Goal: Contribute content: Contribute content

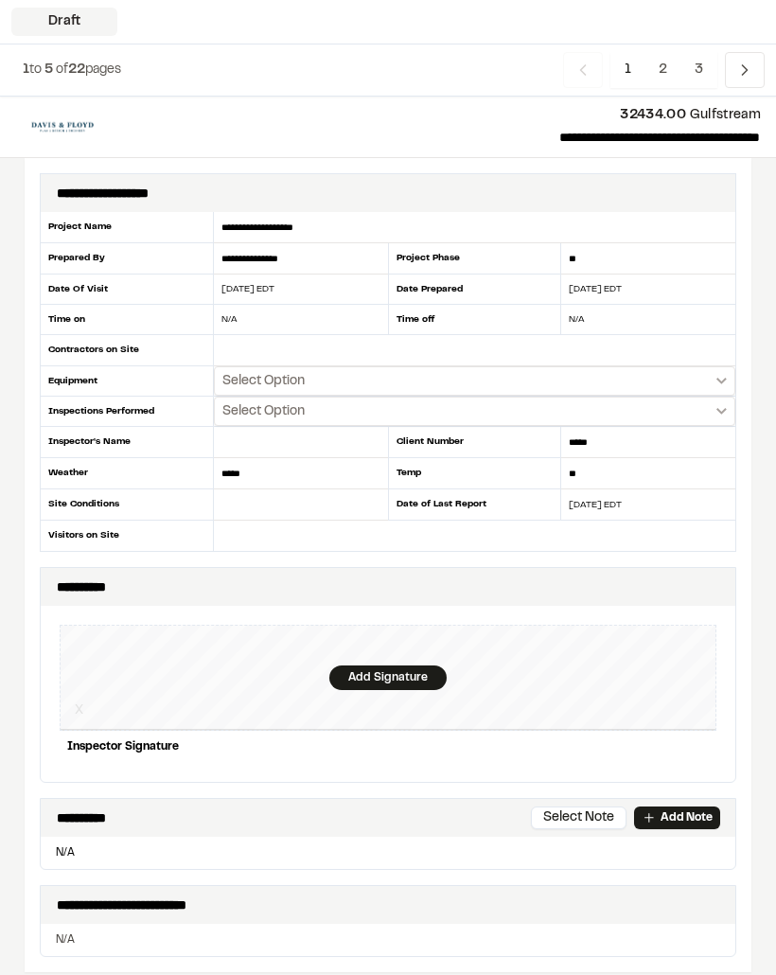
click at [268, 313] on div "N/A" at bounding box center [289, 319] width 151 height 14
type input "**********"
click at [610, 309] on div "N/A" at bounding box center [648, 320] width 174 height 30
click at [604, 323] on div "N/A" at bounding box center [636, 319] width 151 height 14
type input "**********"
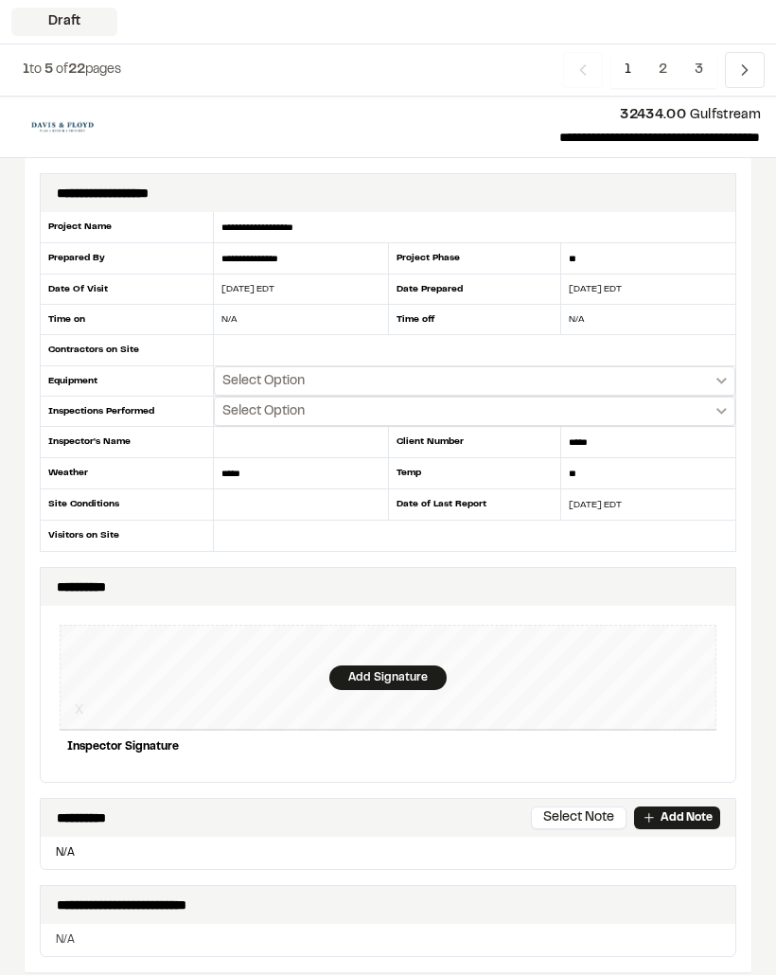
click at [259, 317] on div "N/A" at bounding box center [289, 319] width 151 height 14
click at [371, 347] on input "text" at bounding box center [475, 350] width 522 height 31
type input "**********"
click at [261, 312] on div "N/A" at bounding box center [289, 319] width 151 height 14
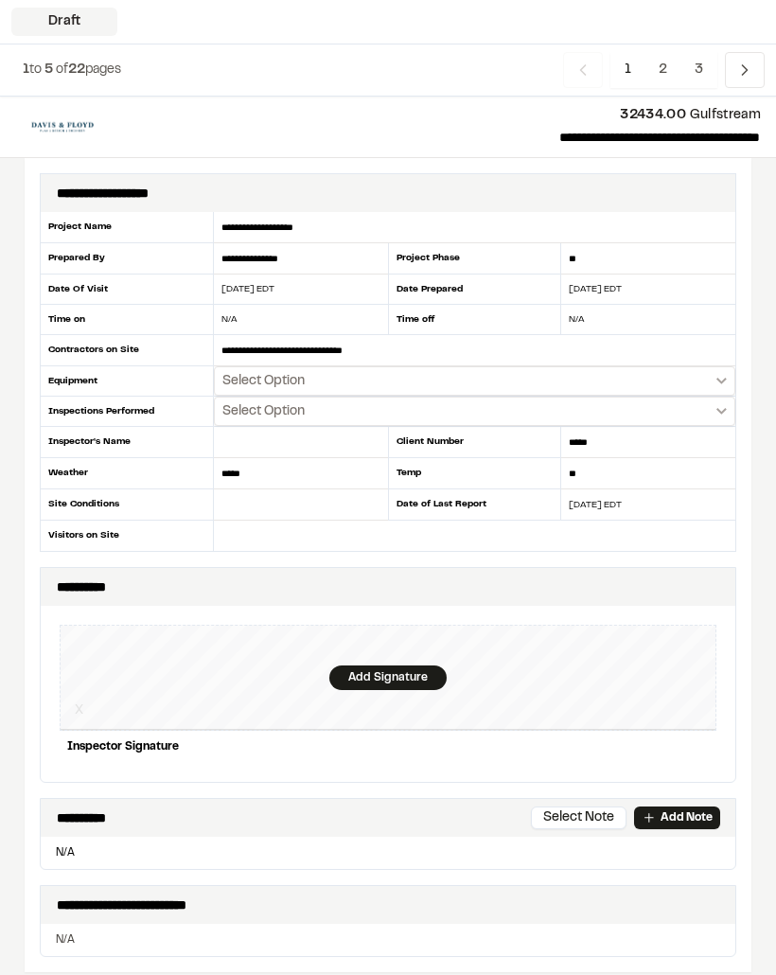
click at [597, 318] on div "N/A" at bounding box center [636, 319] width 151 height 14
click at [408, 379] on button "Select Option" at bounding box center [475, 380] width 522 height 29
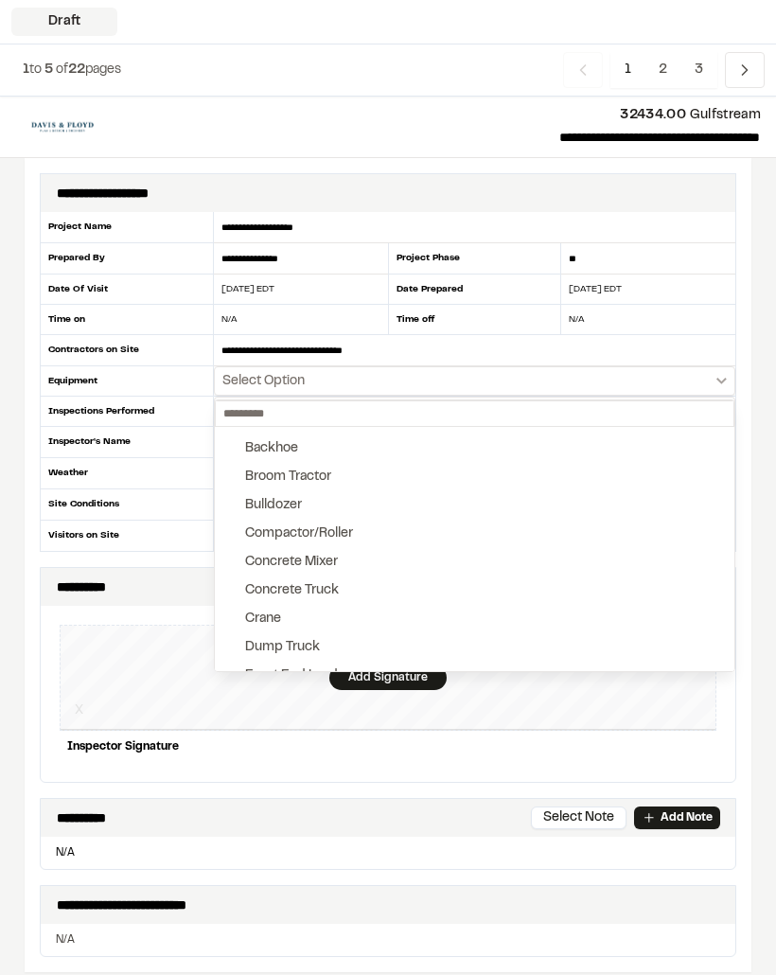
scroll to position [24, 0]
click at [353, 469] on button "Broom Tractor" at bounding box center [475, 474] width 520 height 28
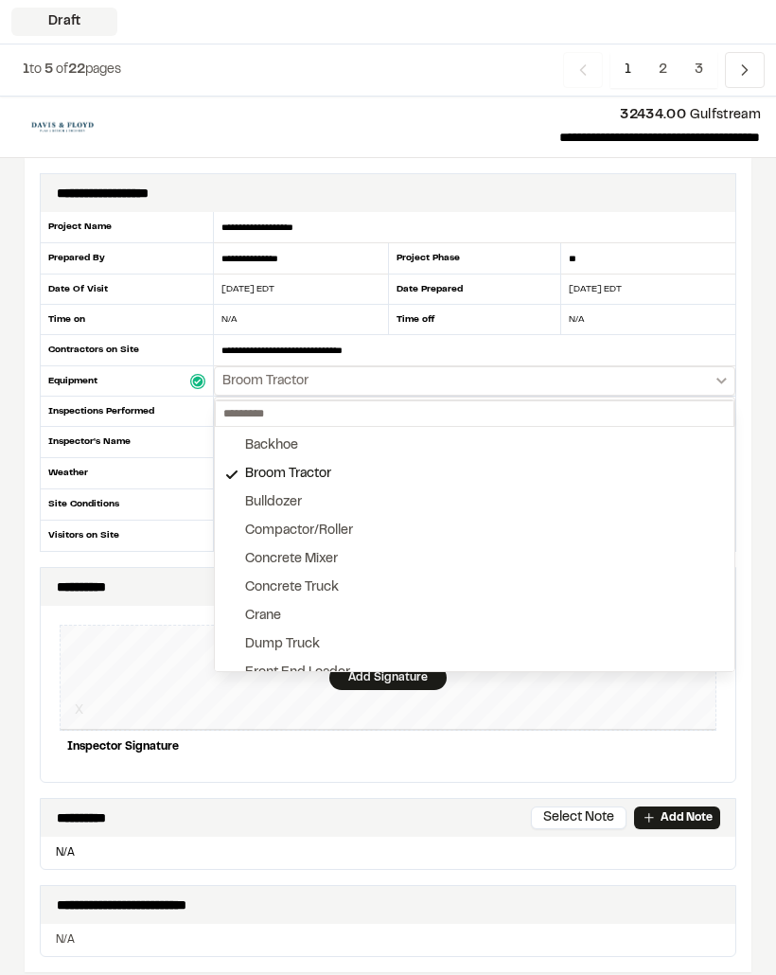
click at [329, 501] on button "Bulldozer" at bounding box center [475, 503] width 520 height 28
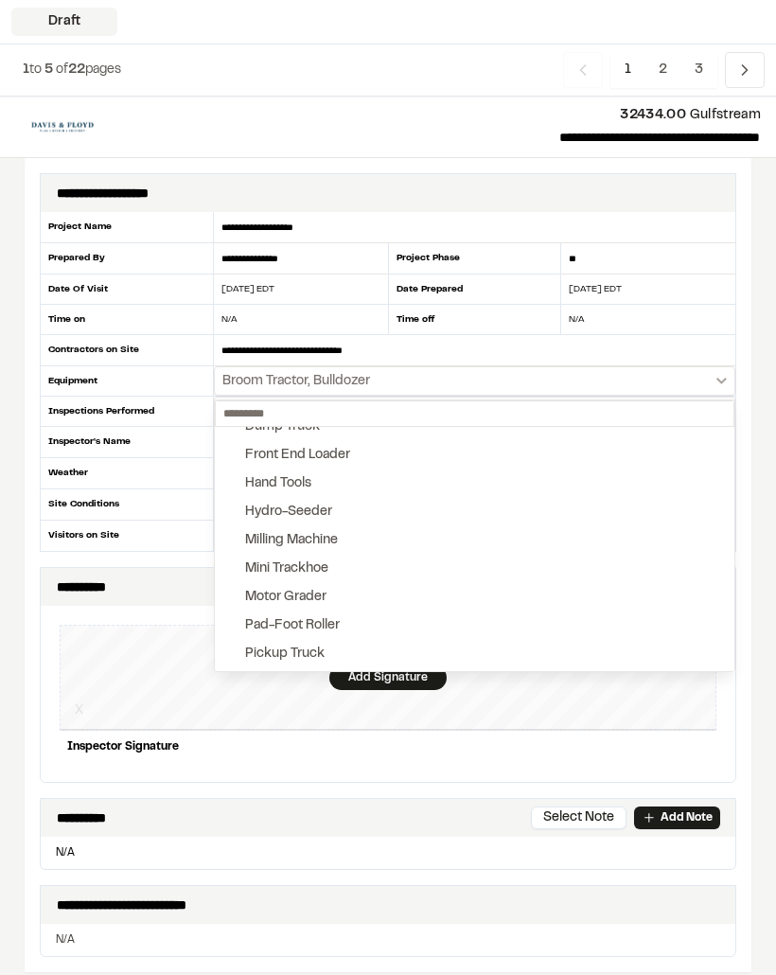
scroll to position [242, 0]
click at [323, 475] on button "Hand Tools" at bounding box center [475, 483] width 520 height 28
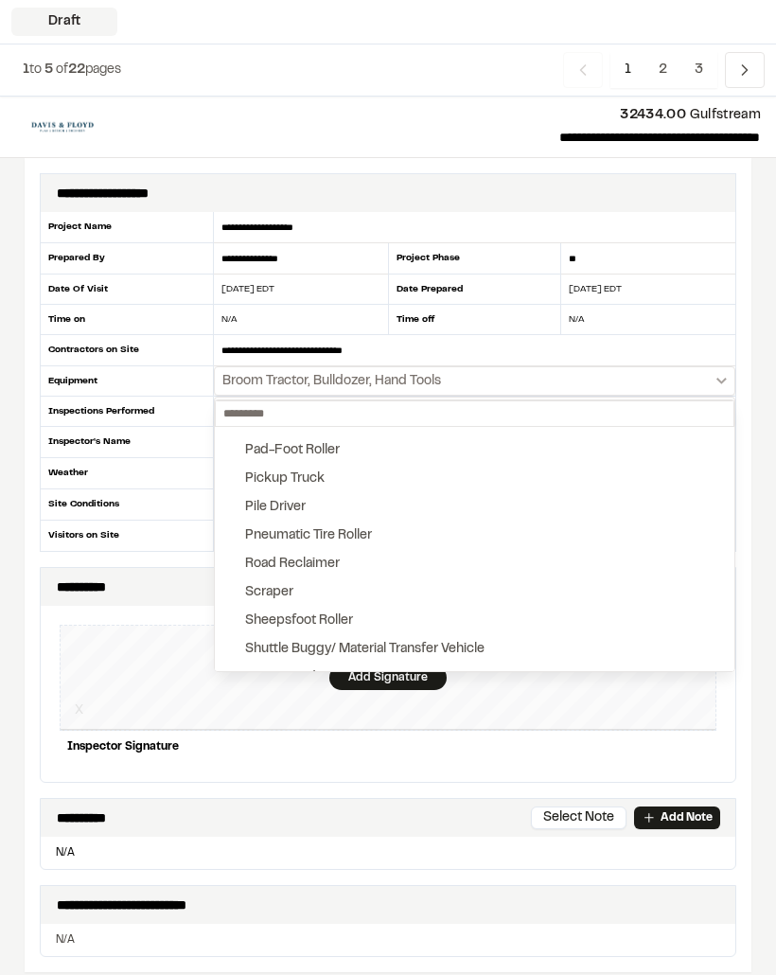
scroll to position [418, 0]
click at [376, 474] on button "Pickup Truck" at bounding box center [475, 478] width 520 height 28
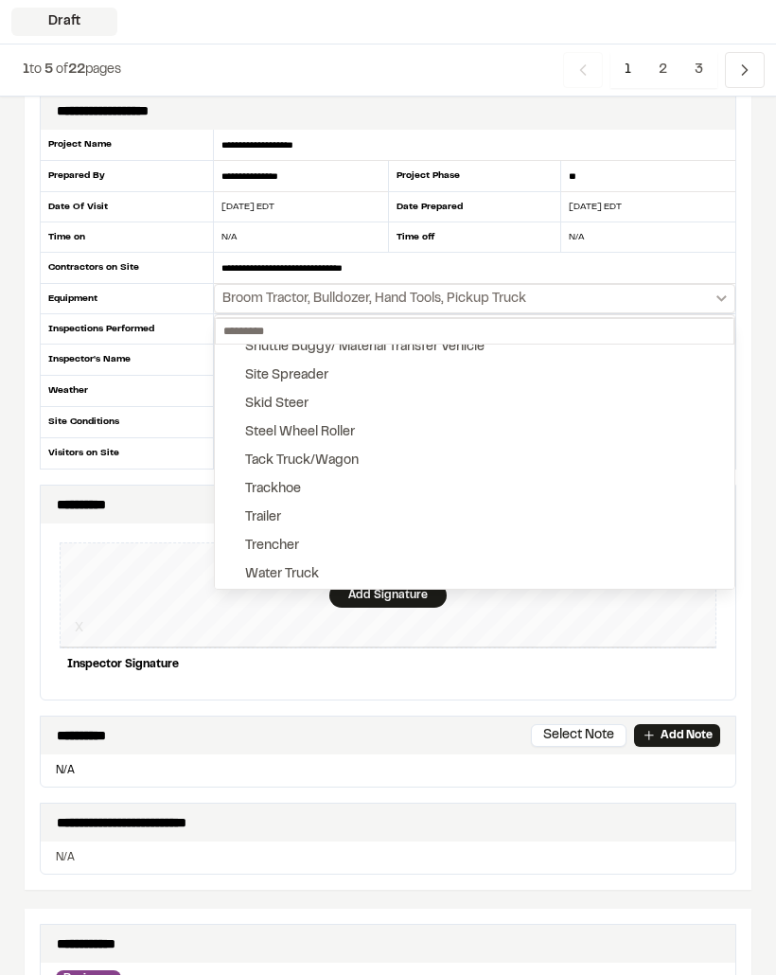
scroll to position [83, 0]
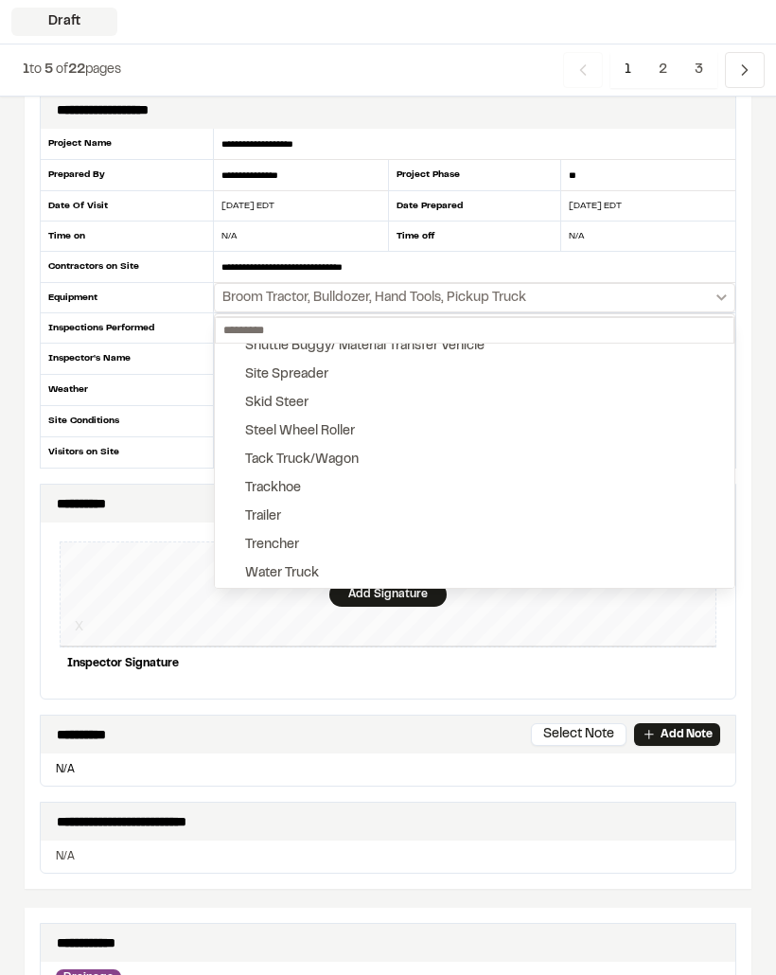
click at [365, 479] on button "Trackhoe" at bounding box center [475, 488] width 520 height 28
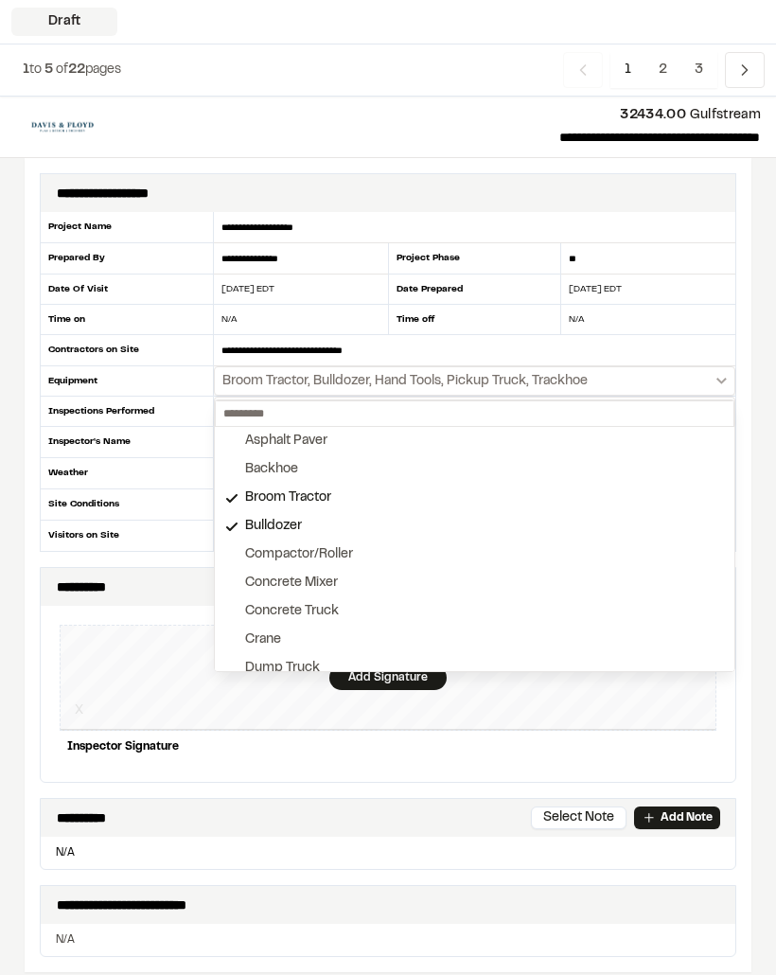
scroll to position [0, 0]
click at [550, 711] on div at bounding box center [388, 487] width 776 height 975
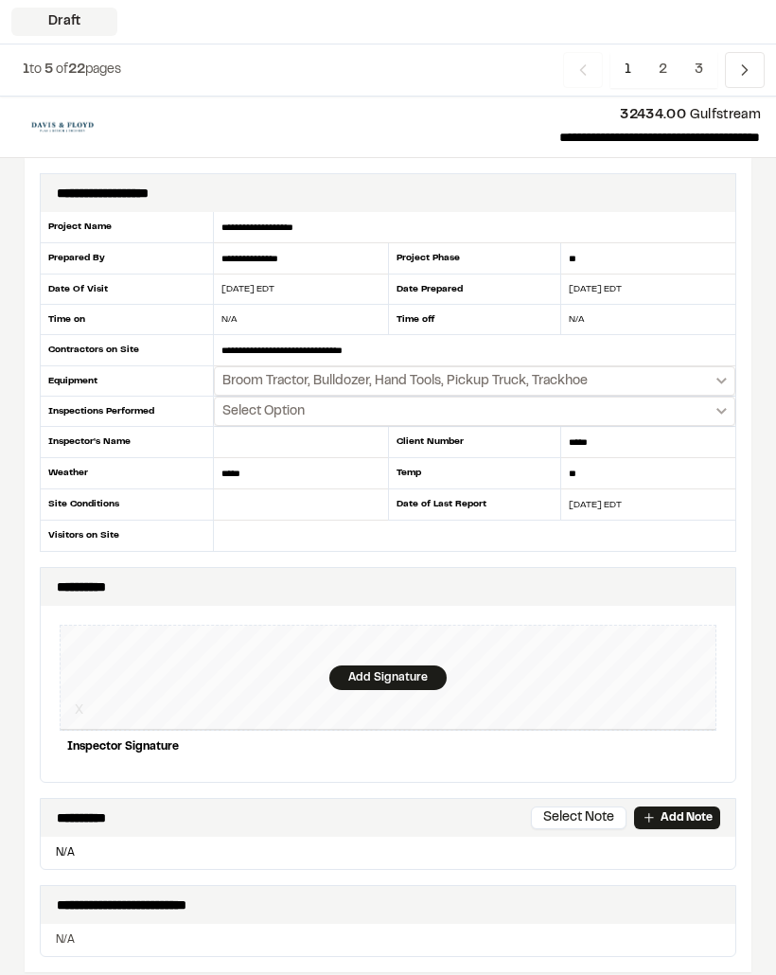
click at [223, 312] on div "N/A" at bounding box center [289, 319] width 151 height 14
type input "**********"
click at [581, 312] on div "N/A" at bounding box center [636, 319] width 151 height 14
click at [589, 317] on div "N/A" at bounding box center [636, 319] width 151 height 14
click at [622, 312] on div "N/A" at bounding box center [636, 319] width 151 height 14
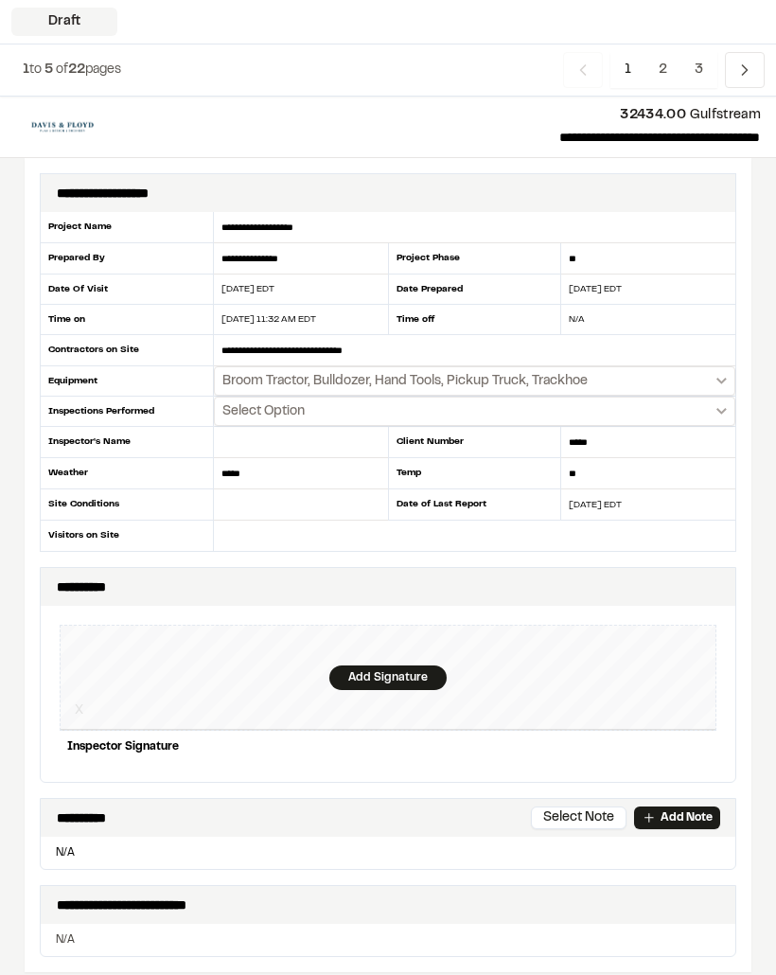
type input "**********"
click at [254, 345] on input "**********" at bounding box center [475, 350] width 522 height 31
type input "**********"
click at [684, 374] on button "Broom Tractor, Bulldozer, Hand Tools, Pickup Truck, Trackhoe" at bounding box center [475, 380] width 522 height 29
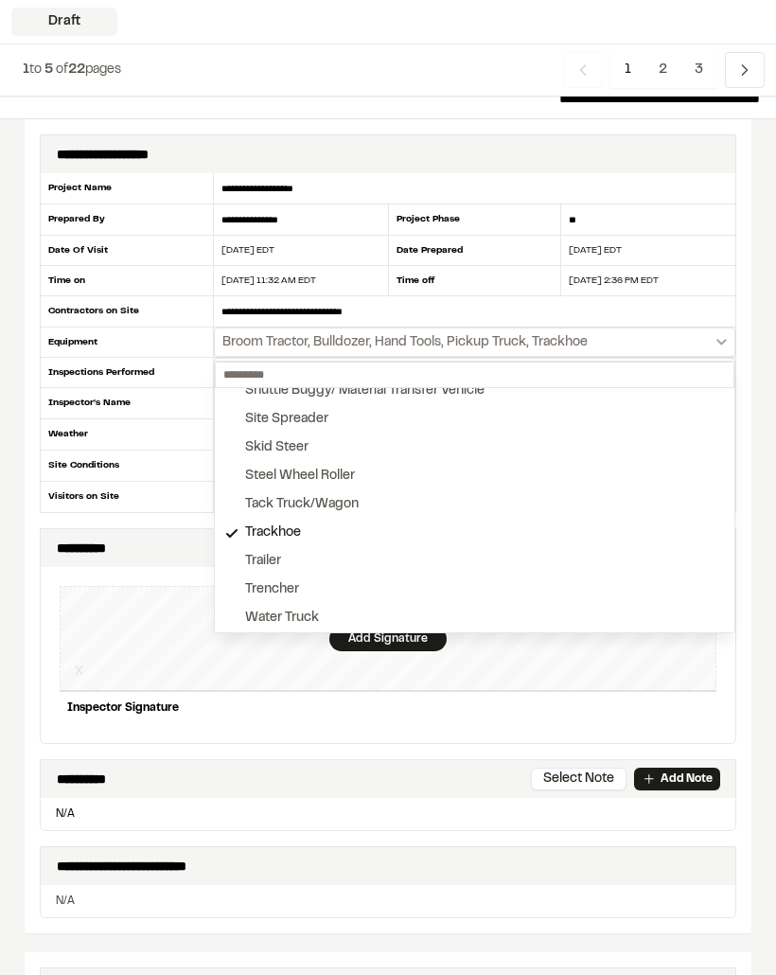
scroll to position [636, 0]
click at [536, 664] on div at bounding box center [388, 487] width 776 height 975
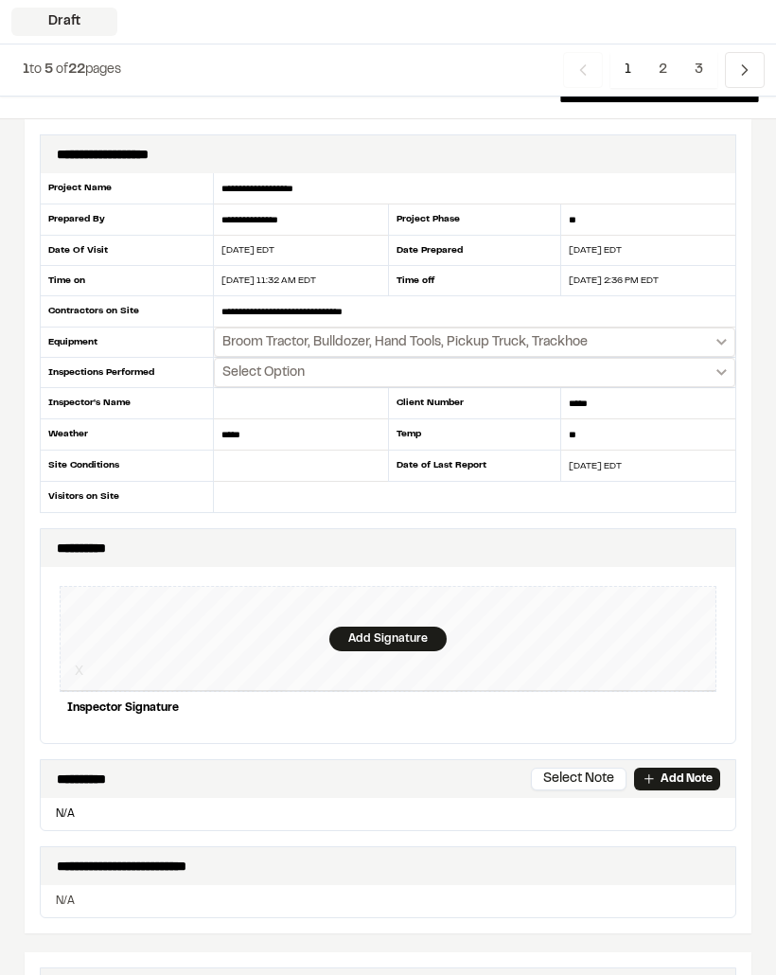
click at [712, 370] on button "Select Option" at bounding box center [475, 372] width 522 height 29
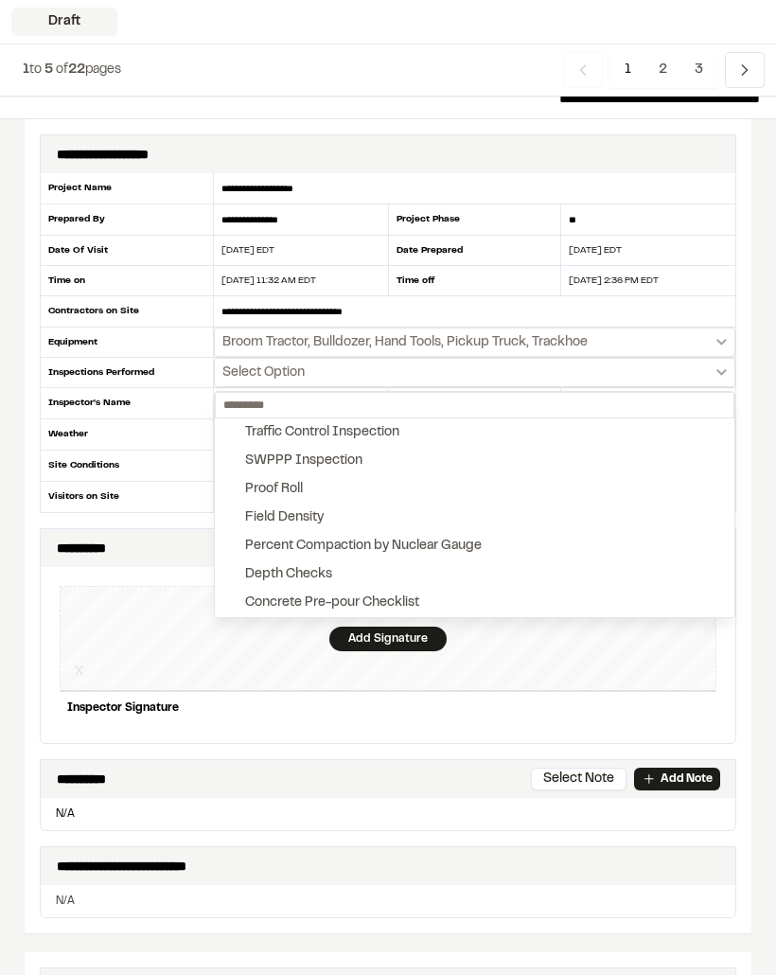
click at [344, 433] on div "Traffic Control Inspection" at bounding box center [322, 432] width 154 height 21
click at [348, 454] on div "SWPPP Inspection" at bounding box center [303, 461] width 117 height 21
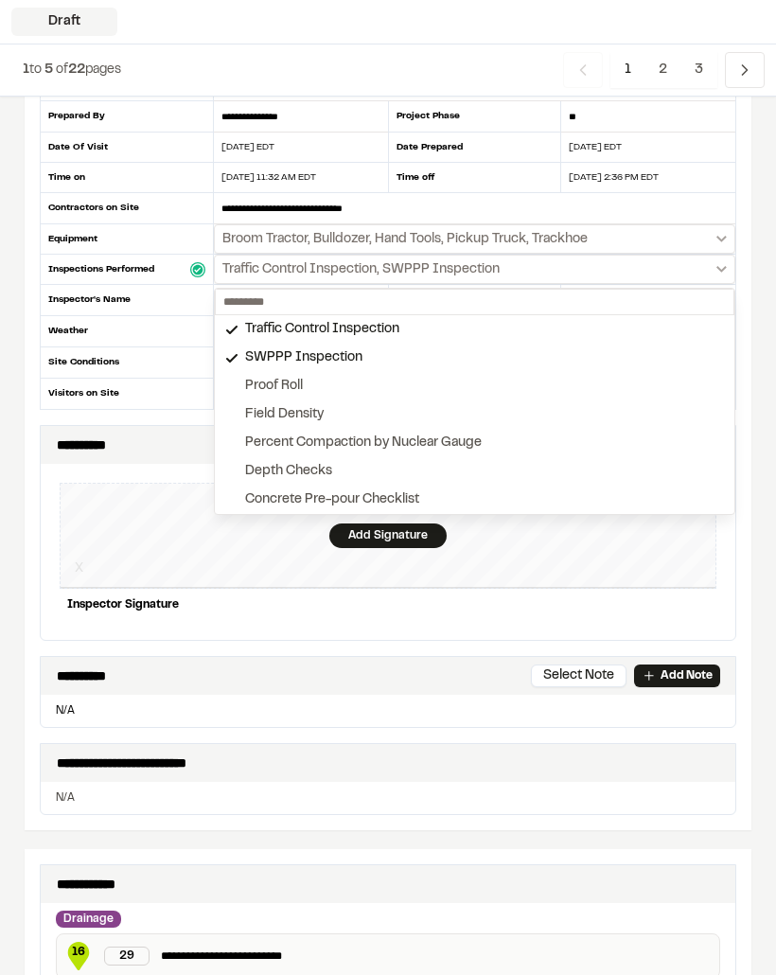
scroll to position [144, 0]
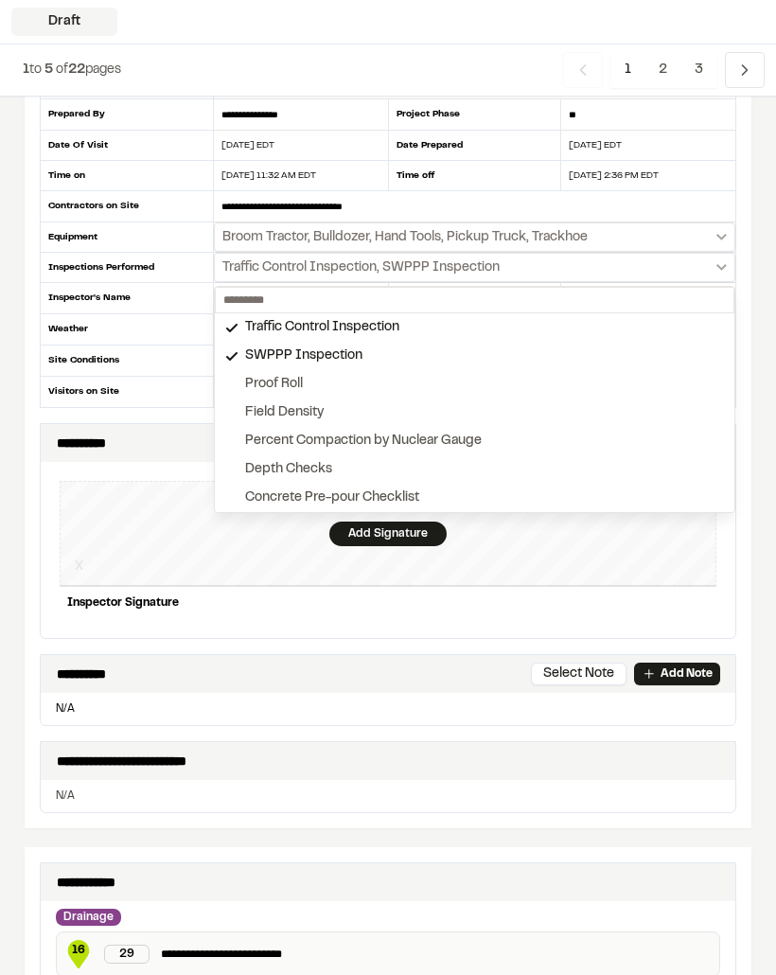
click at [156, 525] on div at bounding box center [388, 487] width 776 height 975
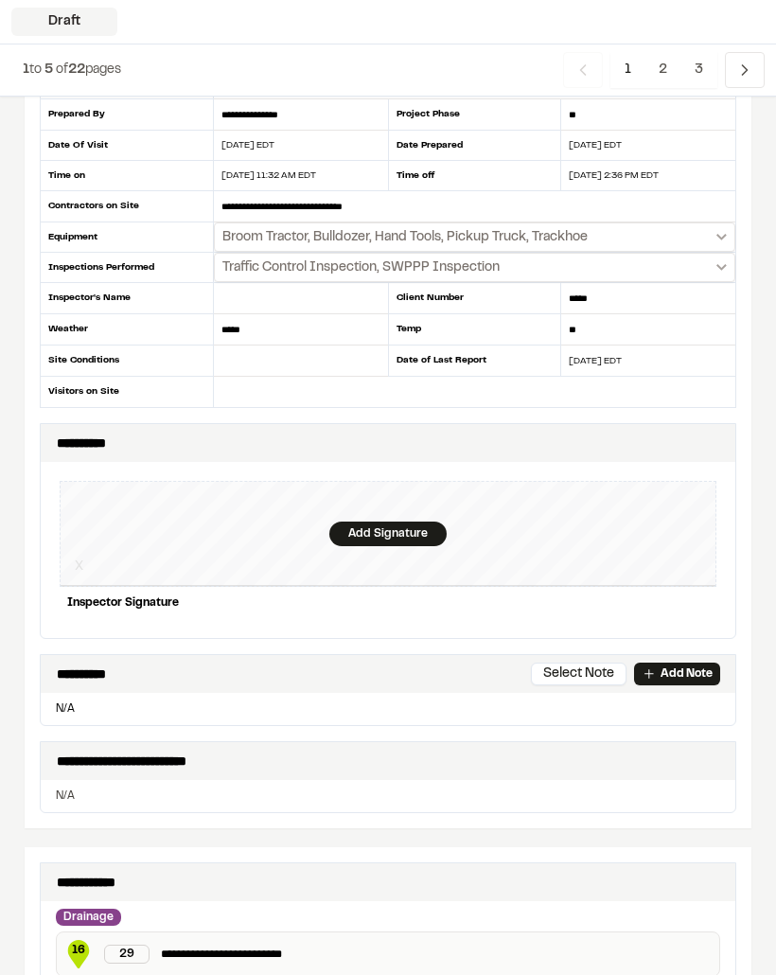
click at [247, 293] on input "text" at bounding box center [301, 298] width 174 height 31
type input "*"
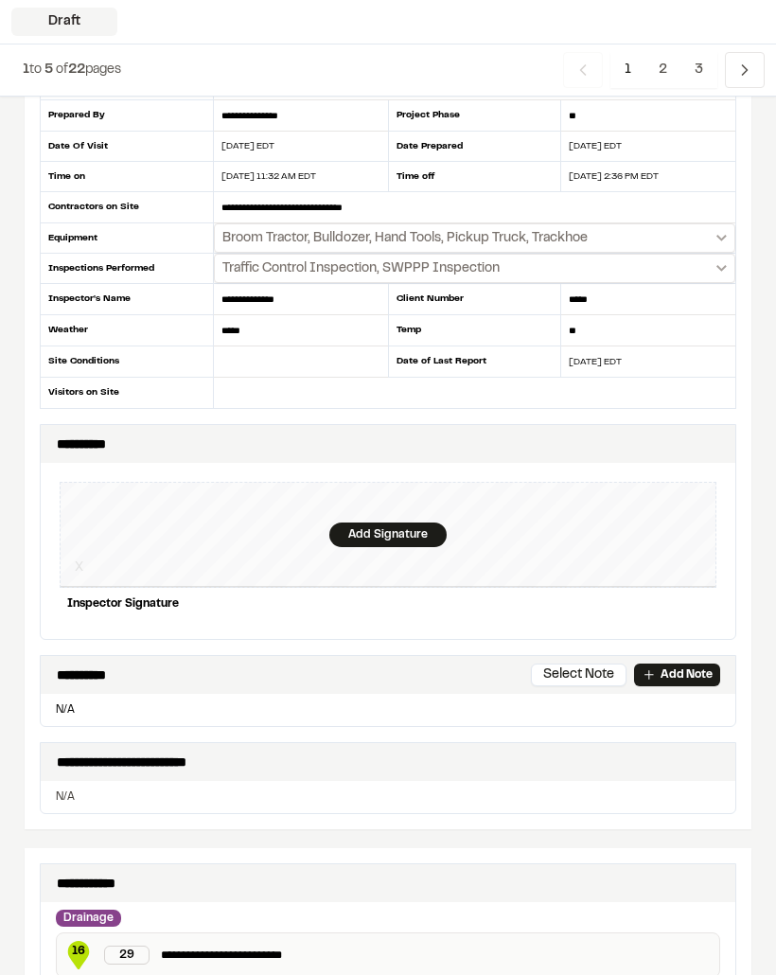
type input "**********"
click at [292, 361] on input "text" at bounding box center [301, 362] width 174 height 31
type input "**********"
click at [386, 530] on div "Add Signature" at bounding box center [387, 535] width 117 height 25
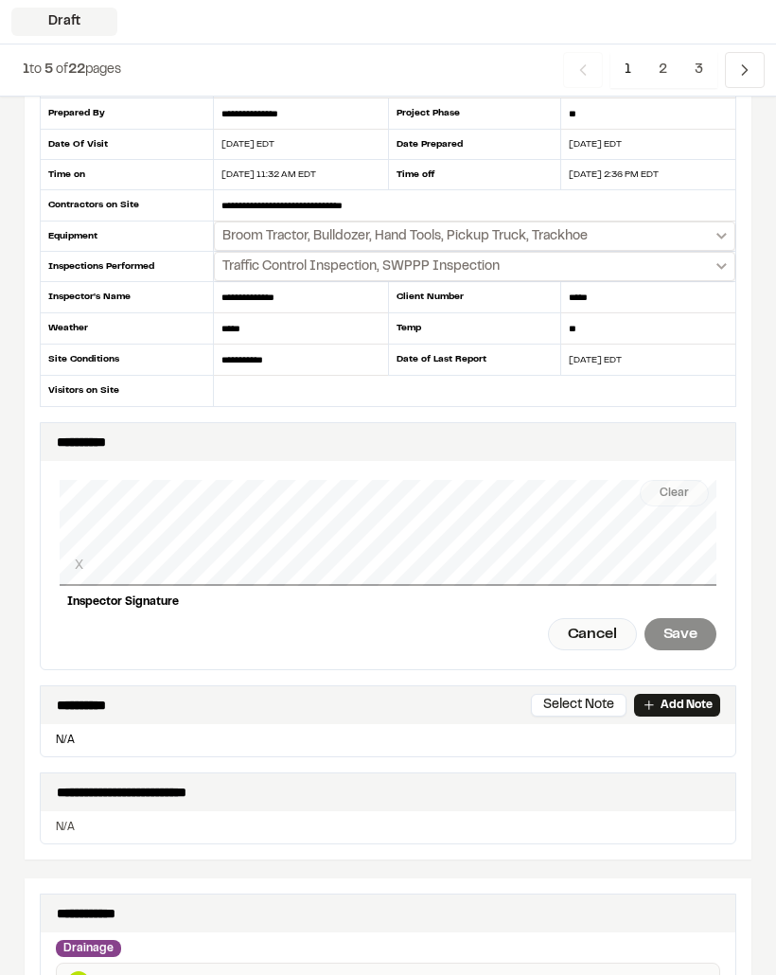
scroll to position [144, 0]
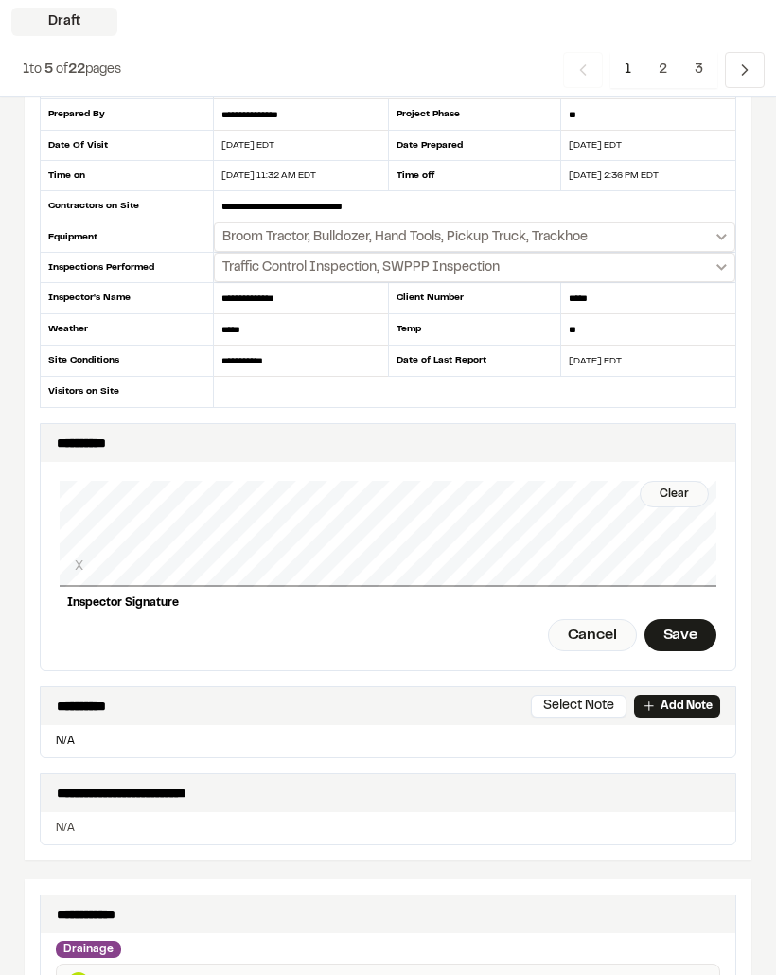
click at [686, 495] on div "Clear" at bounding box center [674, 494] width 69 height 27
click at [682, 637] on div "Save" at bounding box center [681, 635] width 72 height 32
click at [566, 639] on div "Done" at bounding box center [575, 635] width 77 height 32
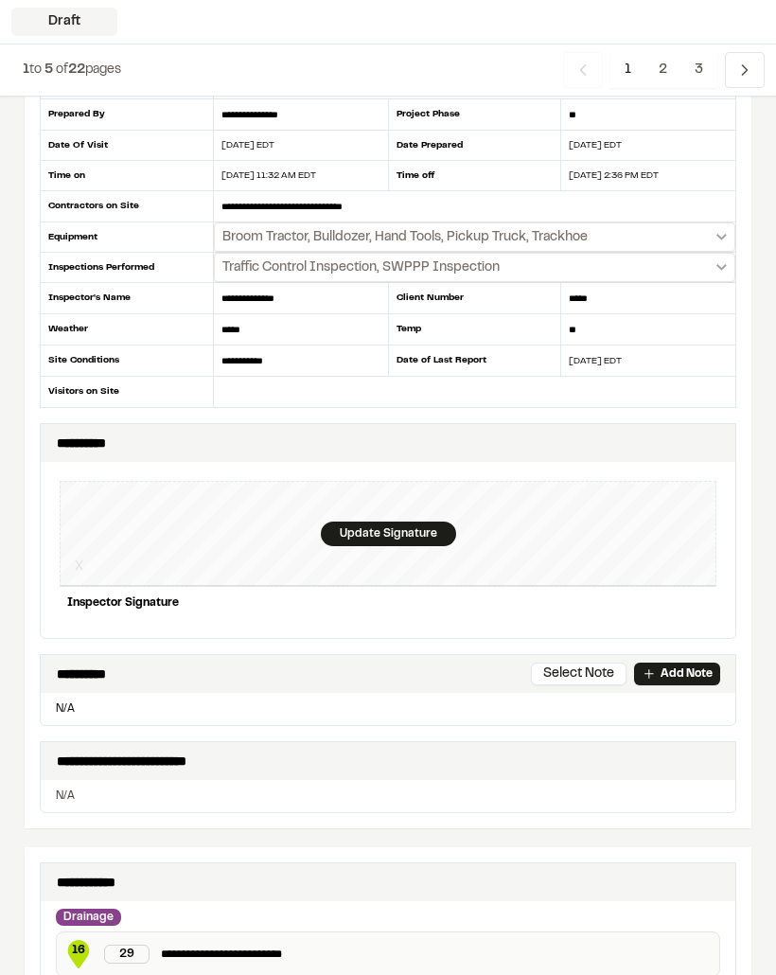
click at [686, 673] on p "Add Note" at bounding box center [687, 674] width 52 height 17
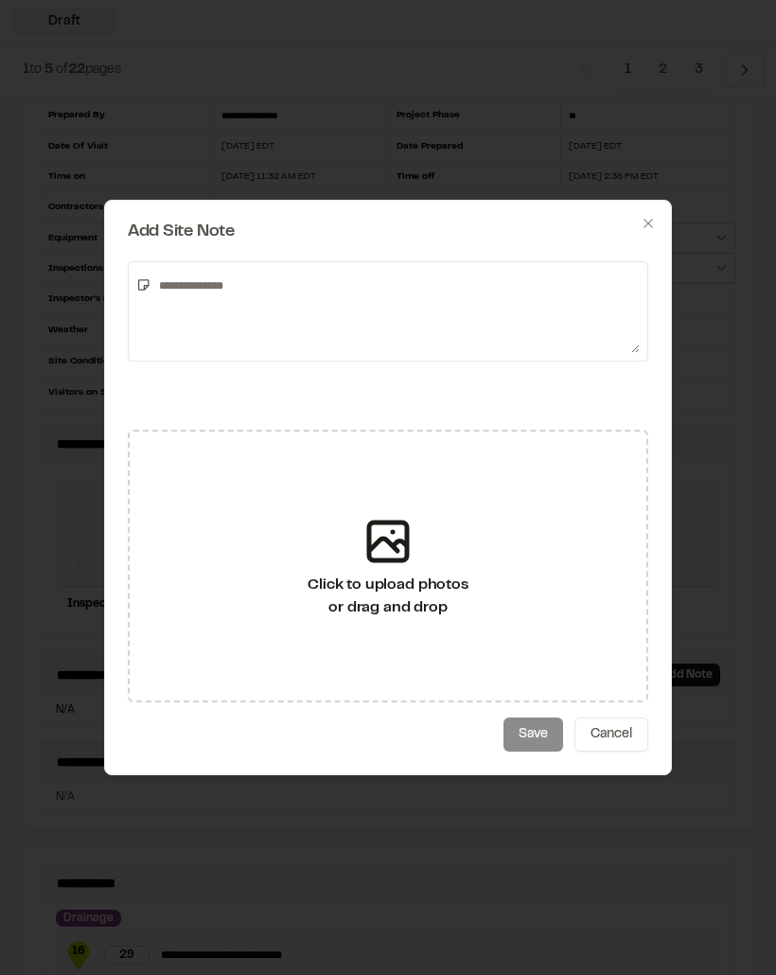
click at [222, 298] on textarea at bounding box center [395, 311] width 489 height 83
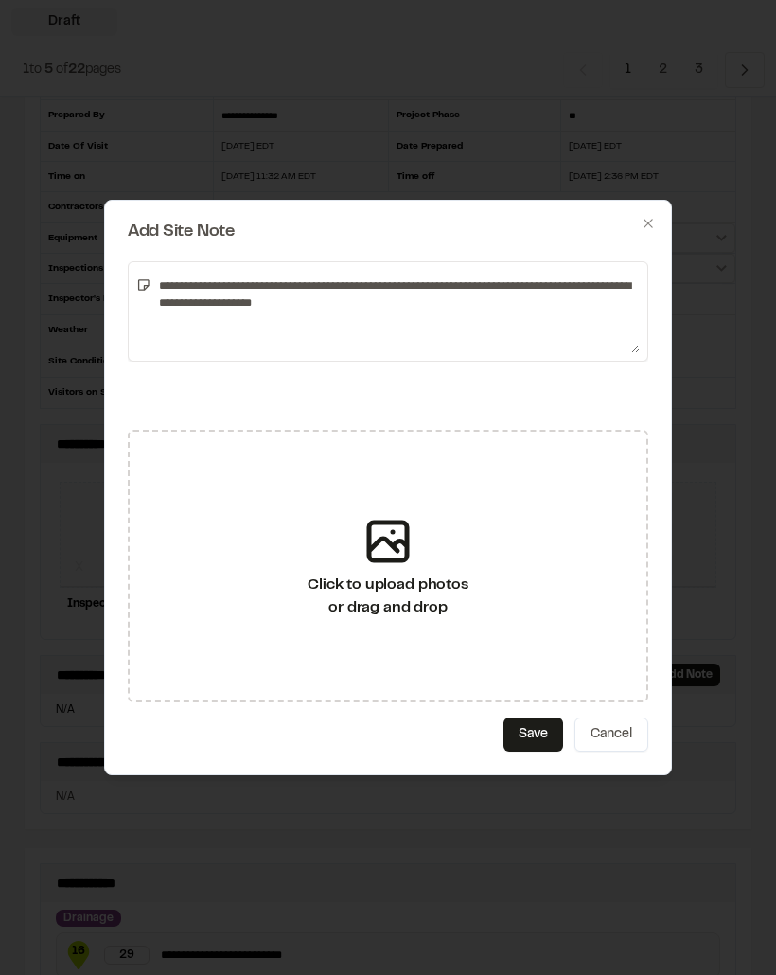
type textarea "**********"
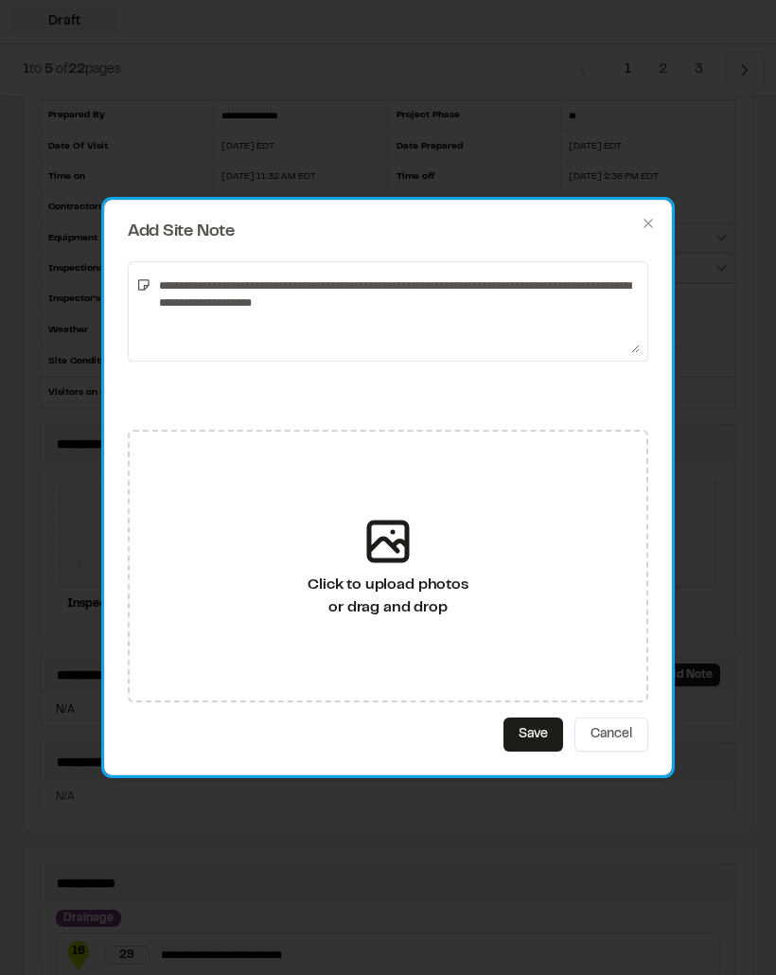
click at [543, 721] on button "Save" at bounding box center [534, 735] width 60 height 34
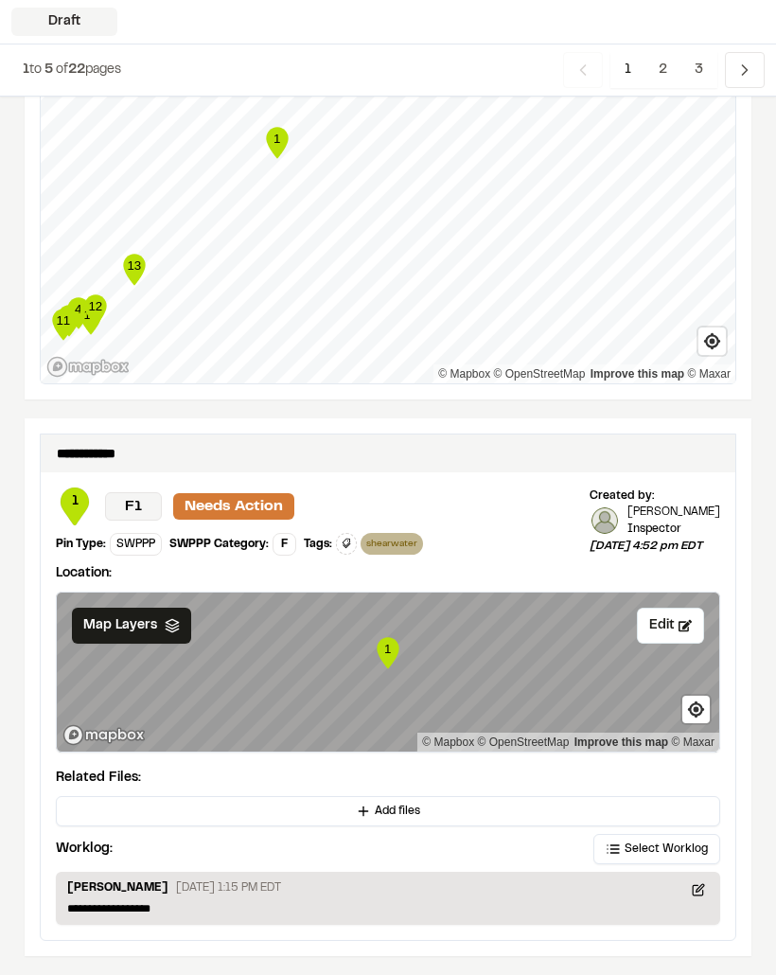
scroll to position [2947, 0]
click at [742, 62] on icon "Navigation" at bounding box center [745, 70] width 19 height 19
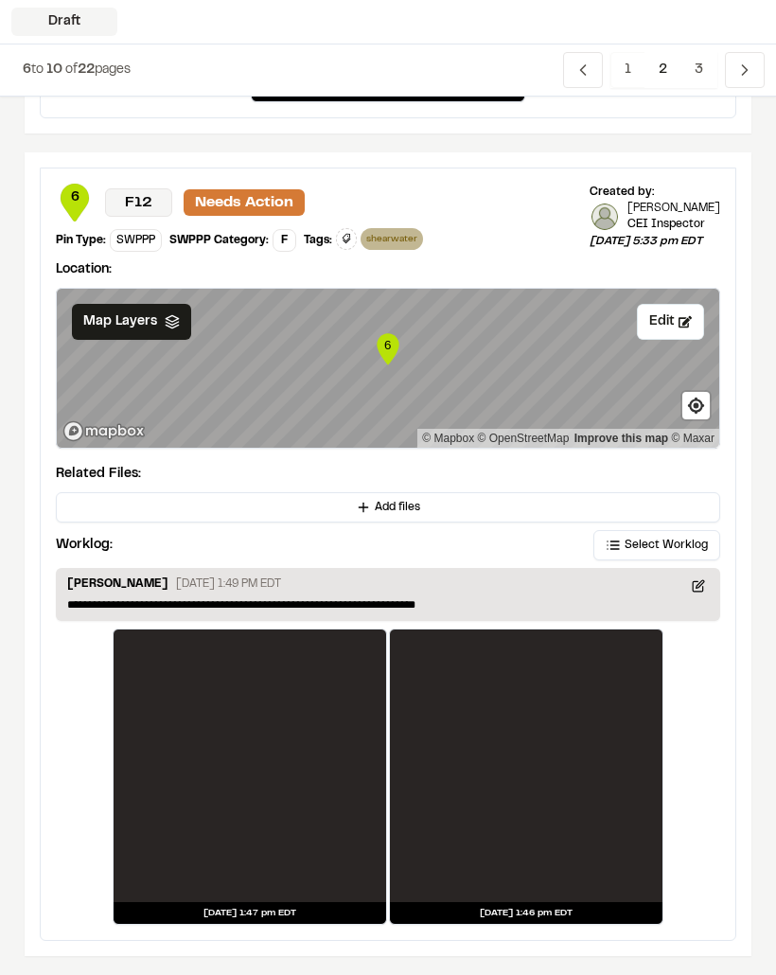
scroll to position [3255, 0]
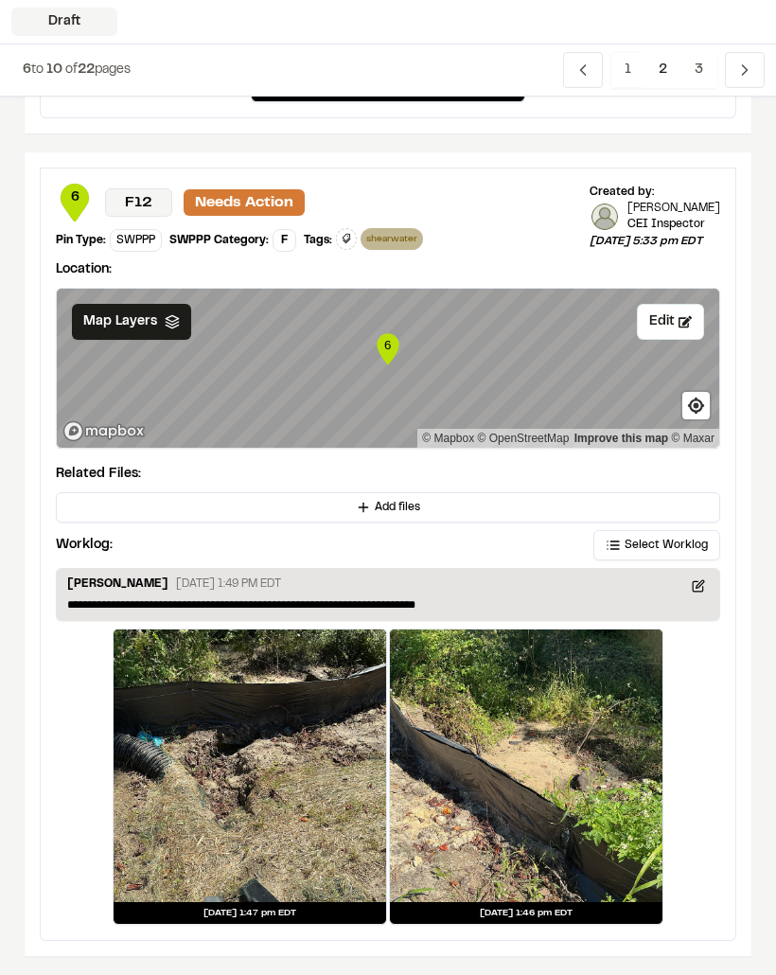
click at [750, 59] on span "Previous" at bounding box center [745, 70] width 40 height 36
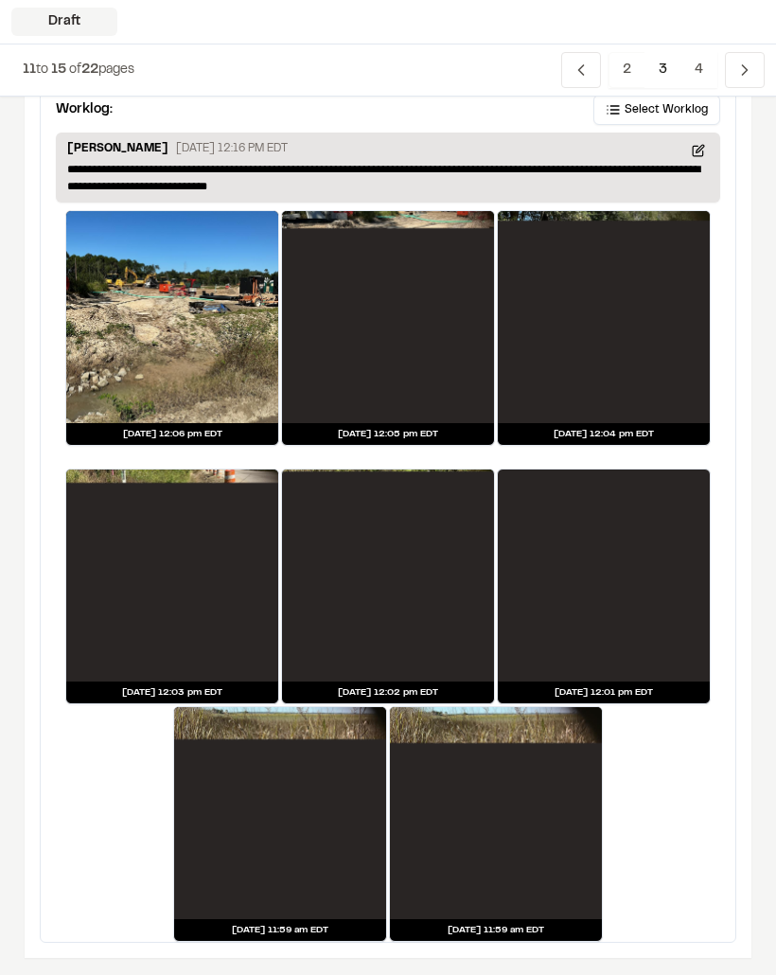
scroll to position [3675, 0]
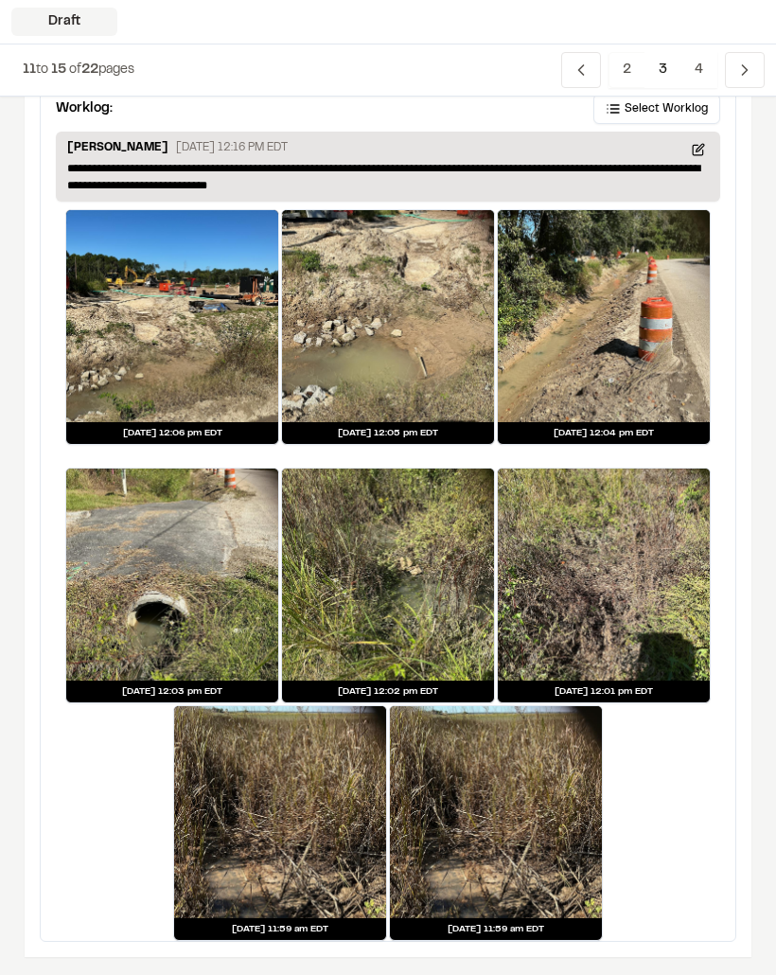
click at [148, 614] on div at bounding box center [172, 575] width 212 height 212
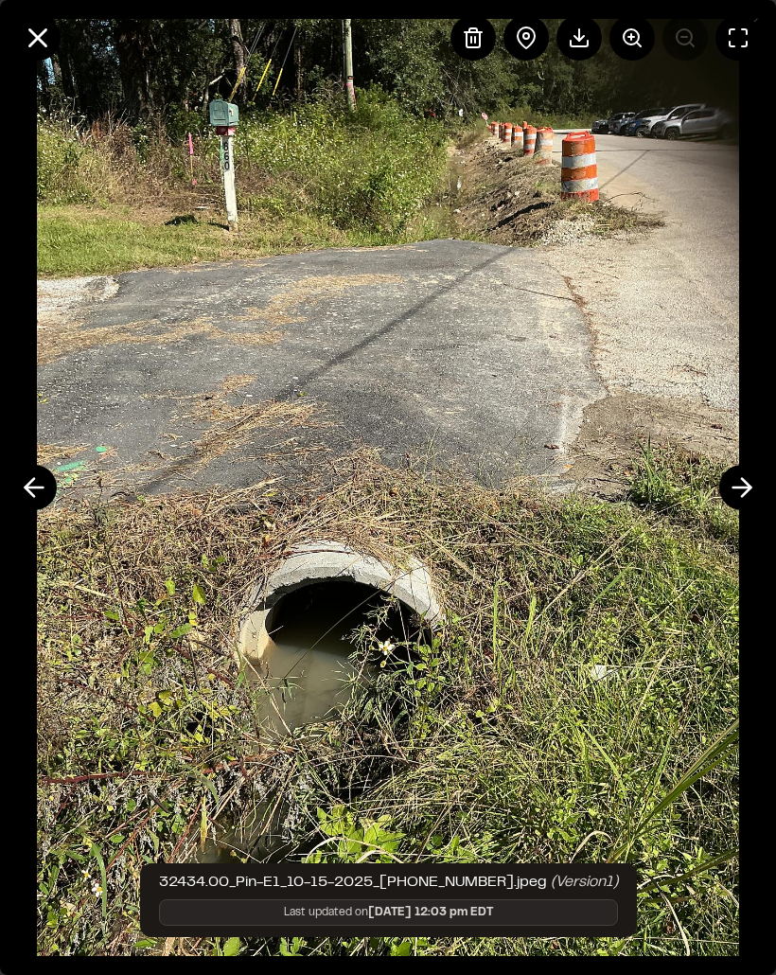
click at [458, 657] on img at bounding box center [388, 487] width 703 height 975
click at [37, 33] on icon at bounding box center [38, 38] width 32 height 32
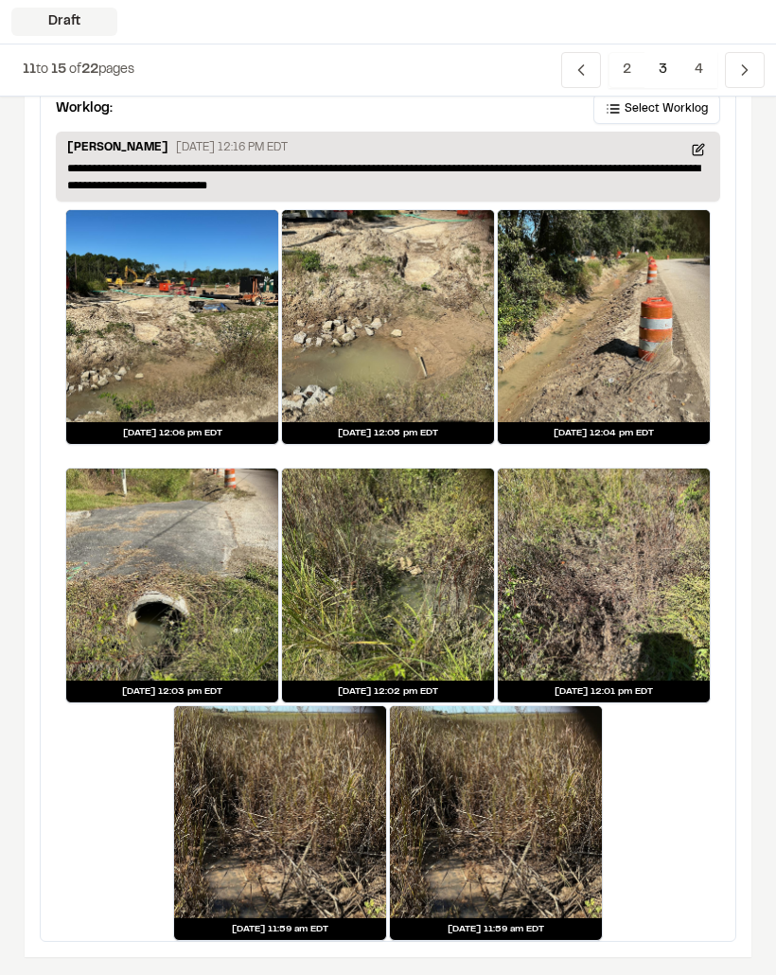
click at [436, 607] on div at bounding box center [388, 575] width 212 height 212
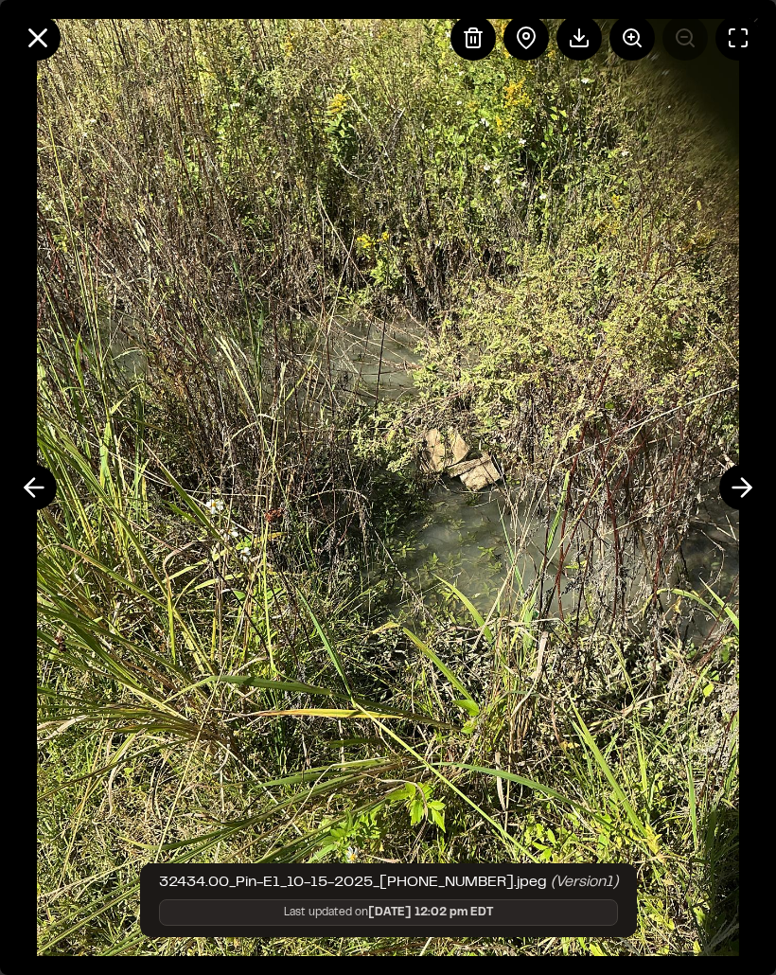
click at [37, 25] on icon at bounding box center [38, 38] width 32 height 32
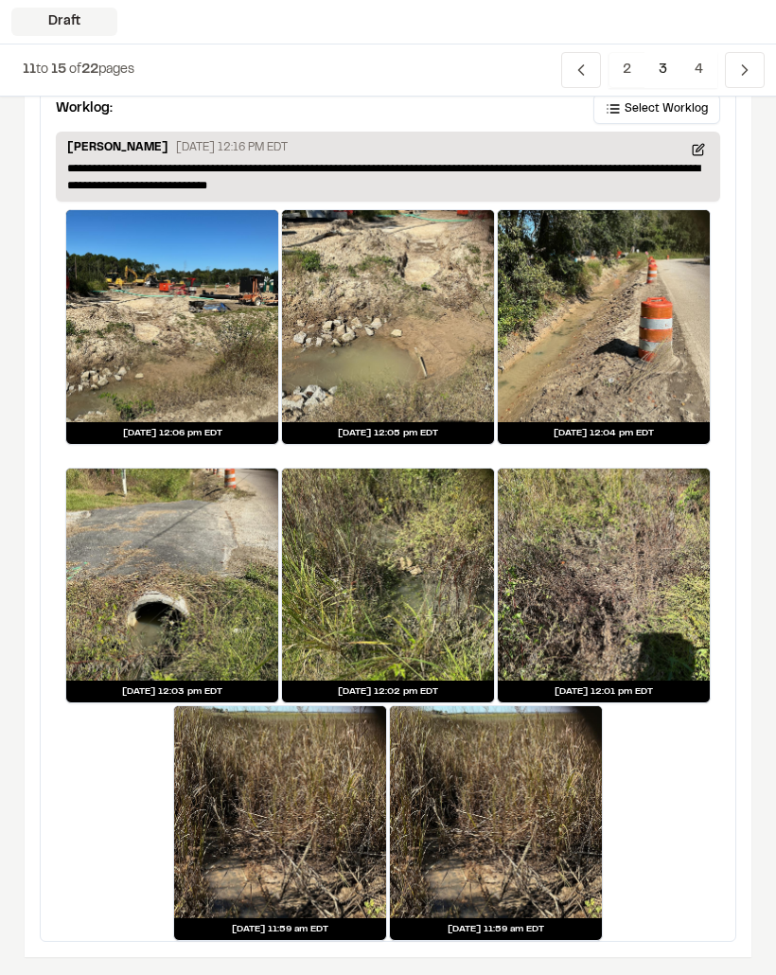
click at [312, 852] on div at bounding box center [280, 812] width 212 height 212
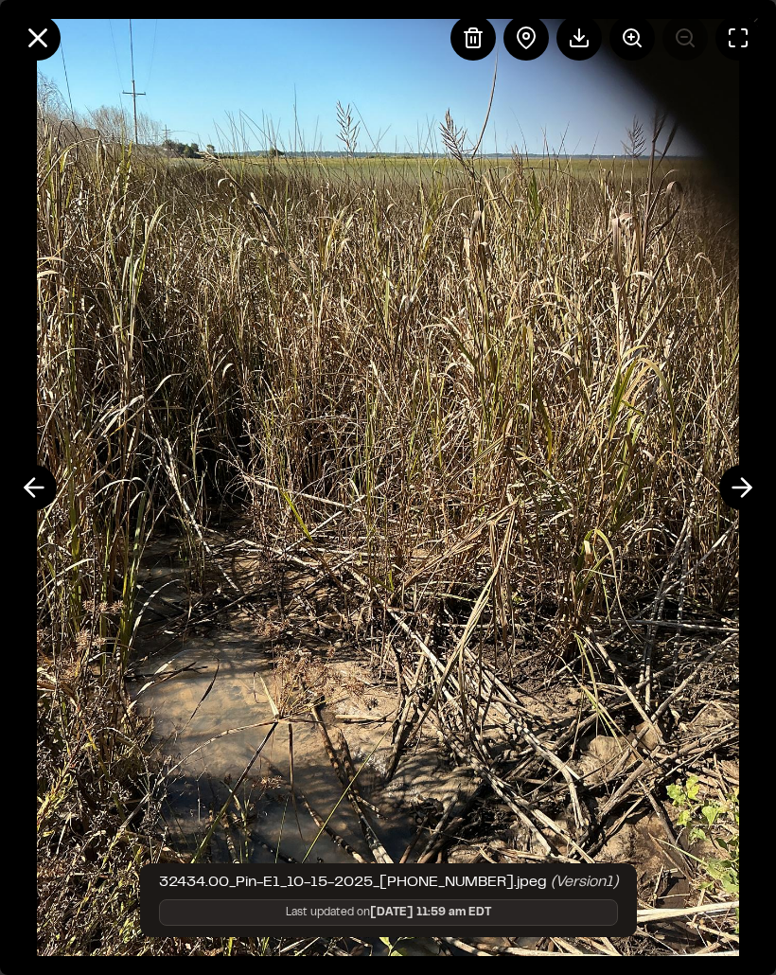
click at [750, 482] on icon at bounding box center [742, 488] width 30 height 32
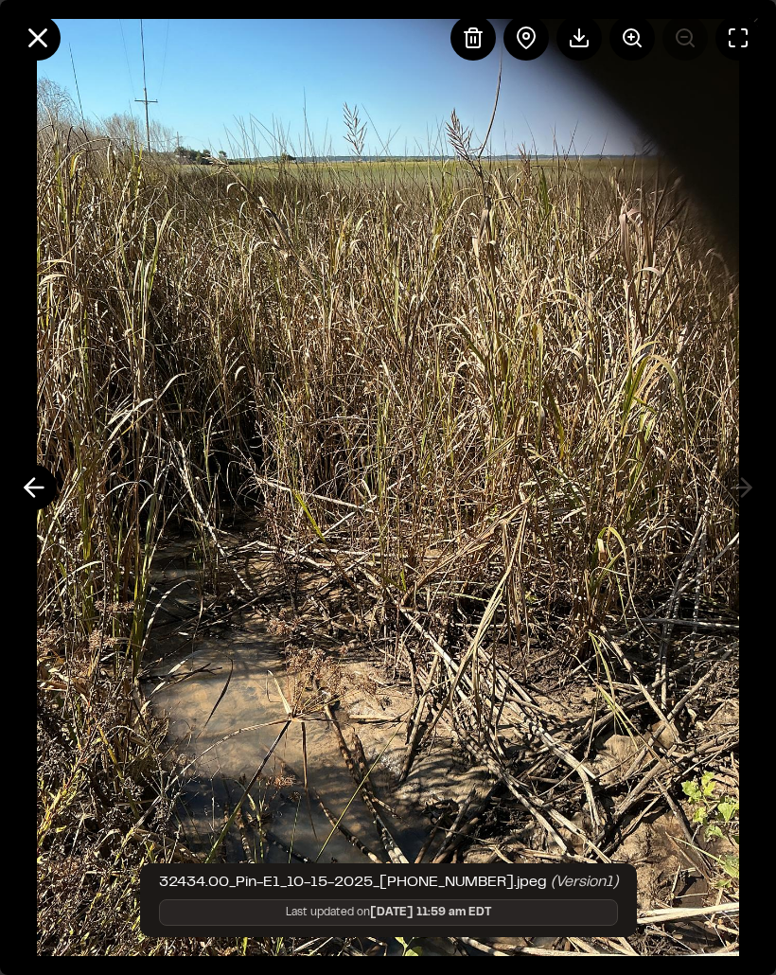
click at [522, 756] on img at bounding box center [388, 487] width 703 height 975
click at [464, 731] on img at bounding box center [388, 487] width 703 height 975
click at [37, 27] on icon at bounding box center [38, 38] width 32 height 32
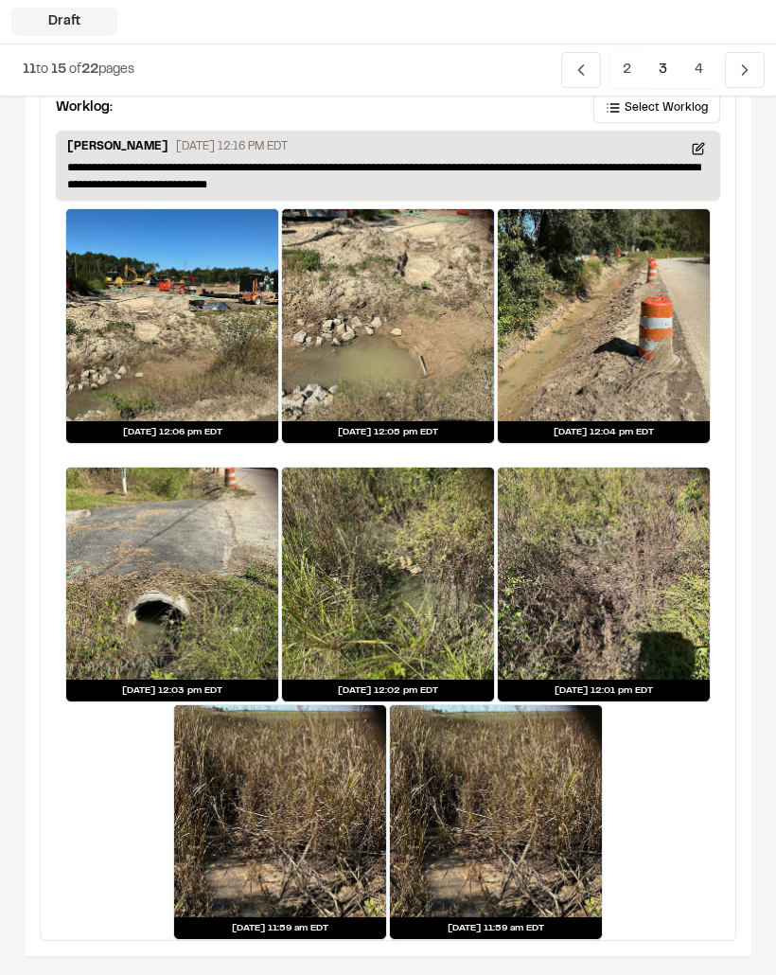
scroll to position [3676, 0]
click at [748, 69] on icon "Navigation" at bounding box center [745, 70] width 19 height 19
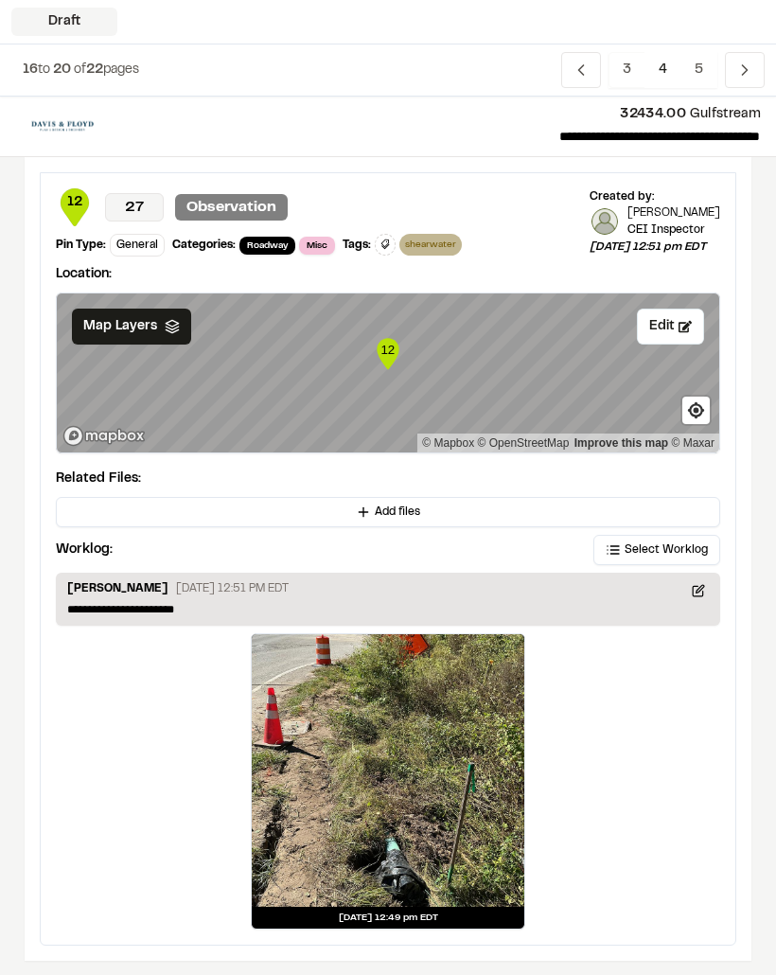
scroll to position [0, 0]
